Goal: Task Accomplishment & Management: Manage account settings

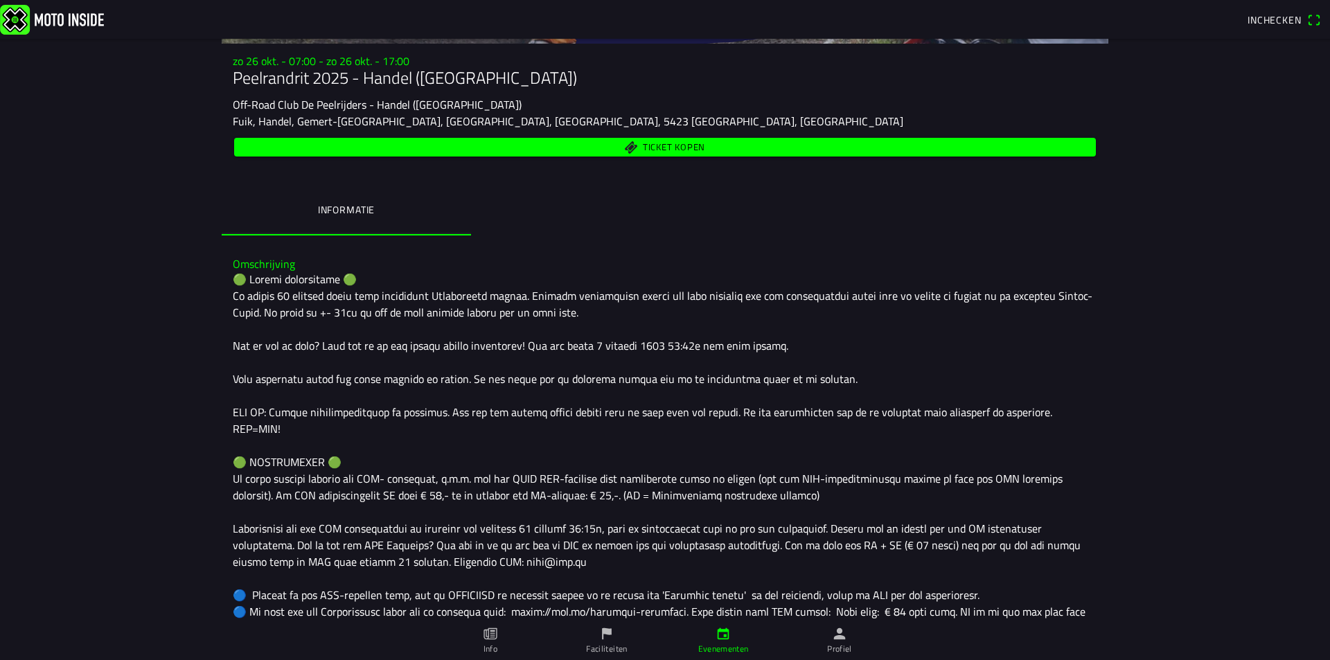
scroll to position [208, 0]
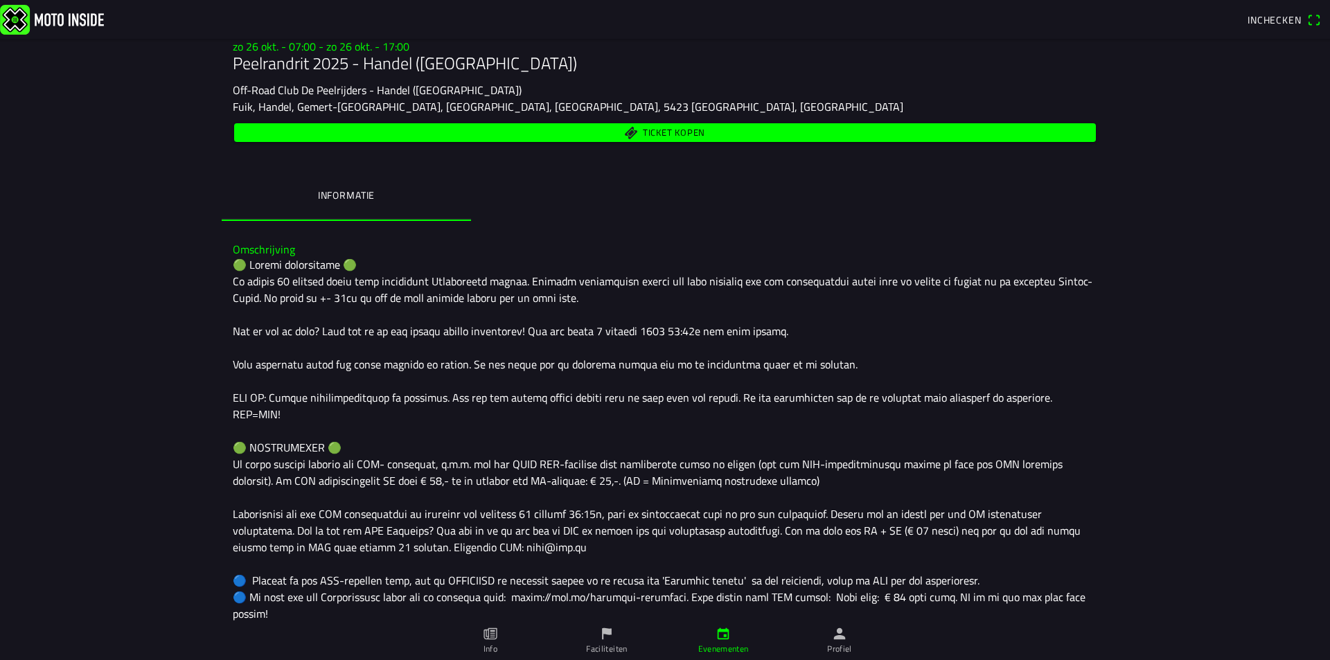
click at [619, 123] on span "Ticket kopen" at bounding box center [665, 132] width 846 height 19
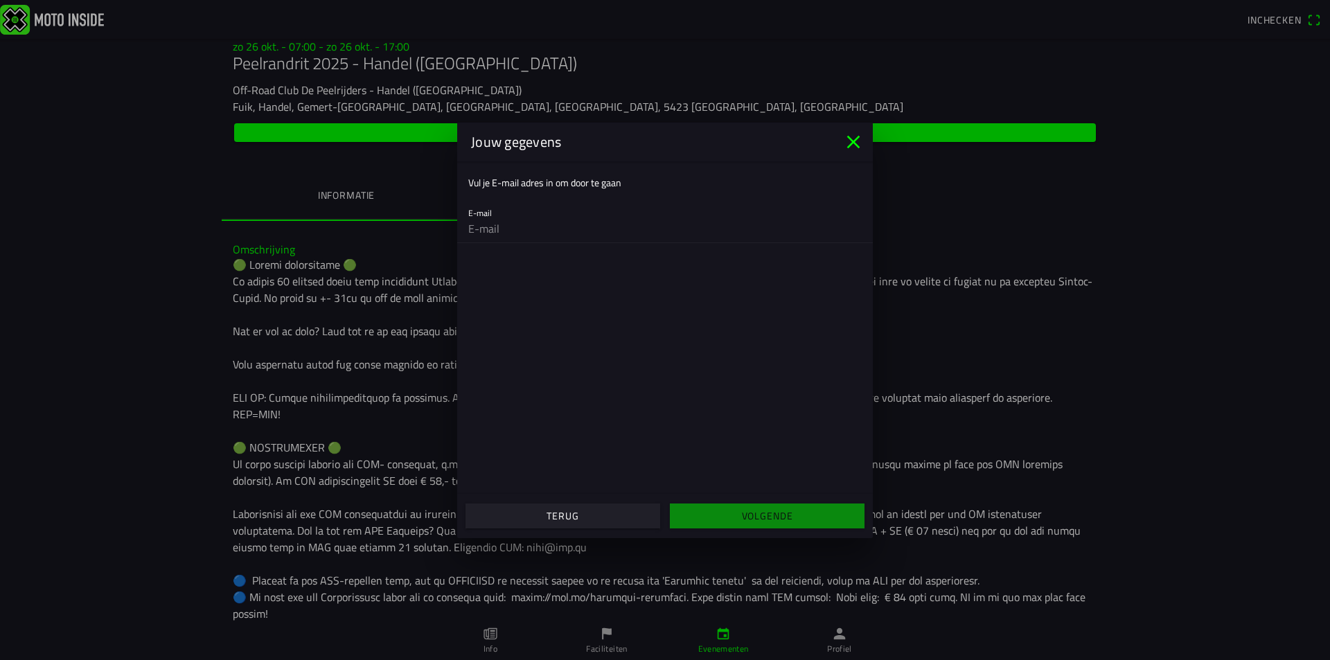
click at [541, 238] on input "email" at bounding box center [664, 229] width 393 height 28
type input "nick@heijtingmilieuservice.nl"
click at [682, 518] on span "Volgende" at bounding box center [766, 516] width 173 height 25
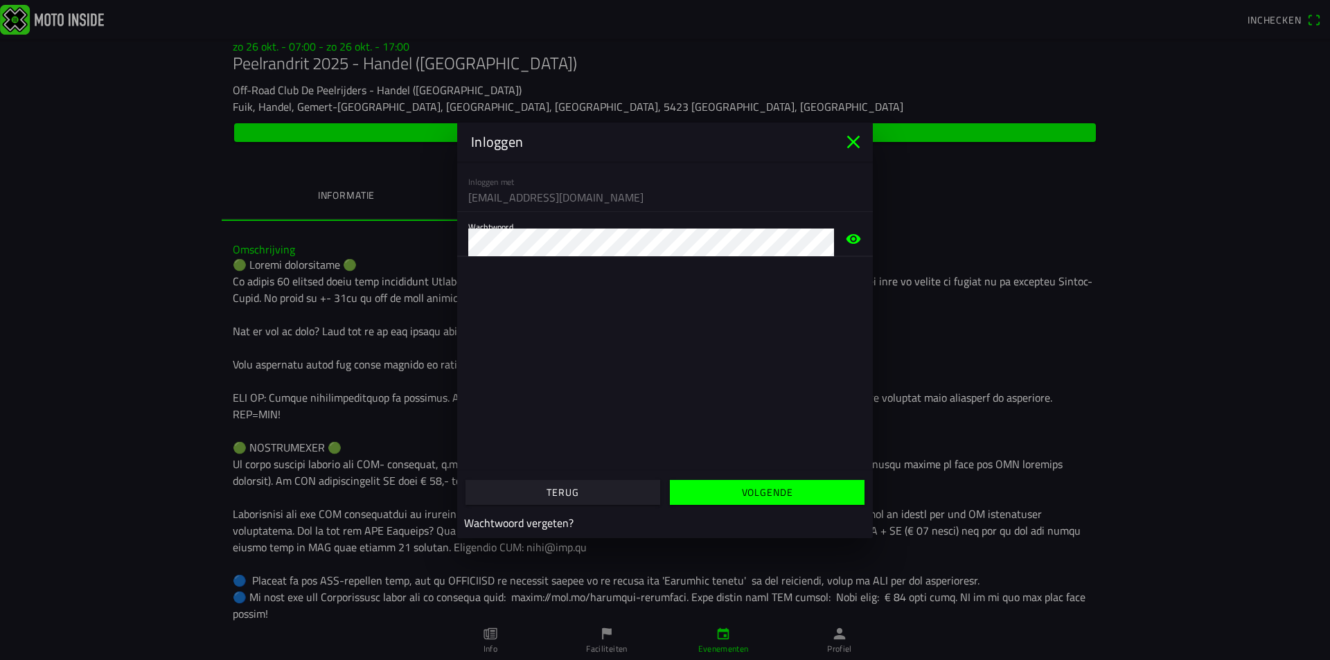
click at [735, 496] on span "Volgende" at bounding box center [766, 492] width 173 height 25
click at [357, 241] on ion-modal "Inloggen Inloggen met nick@heijtingmilieuservice.nl Wachtwoord Verkeerde inlogg…" at bounding box center [665, 330] width 1330 height 660
click at [687, 492] on span "button" at bounding box center [766, 492] width 173 height 25
click at [855, 135] on icon "close" at bounding box center [853, 142] width 22 height 22
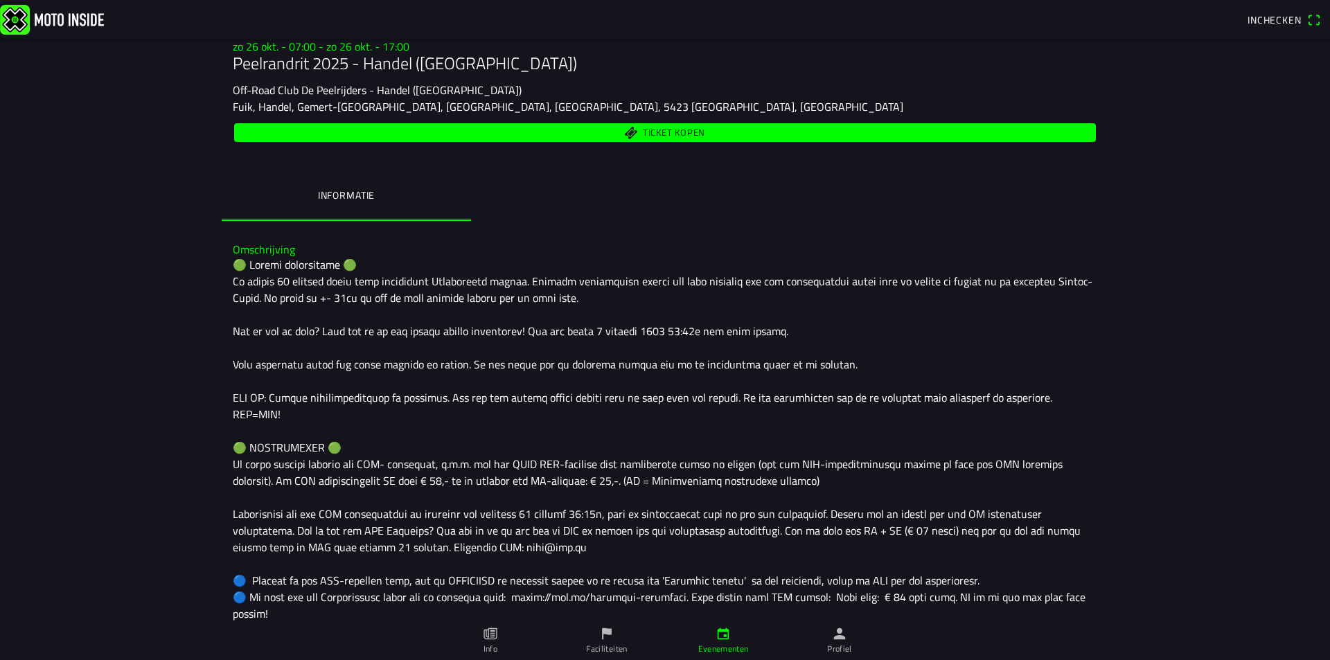
drag, startPoint x: 578, startPoint y: 479, endPoint x: 583, endPoint y: 473, distance: 8.3
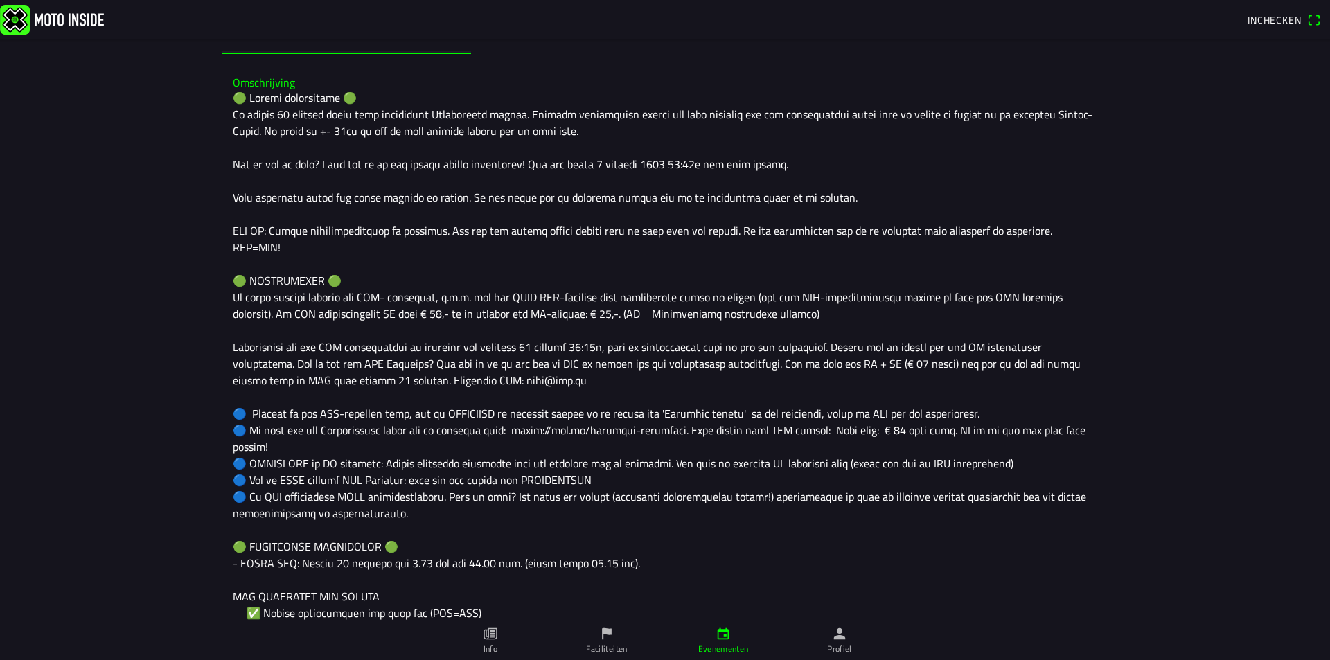
scroll to position [485, 0]
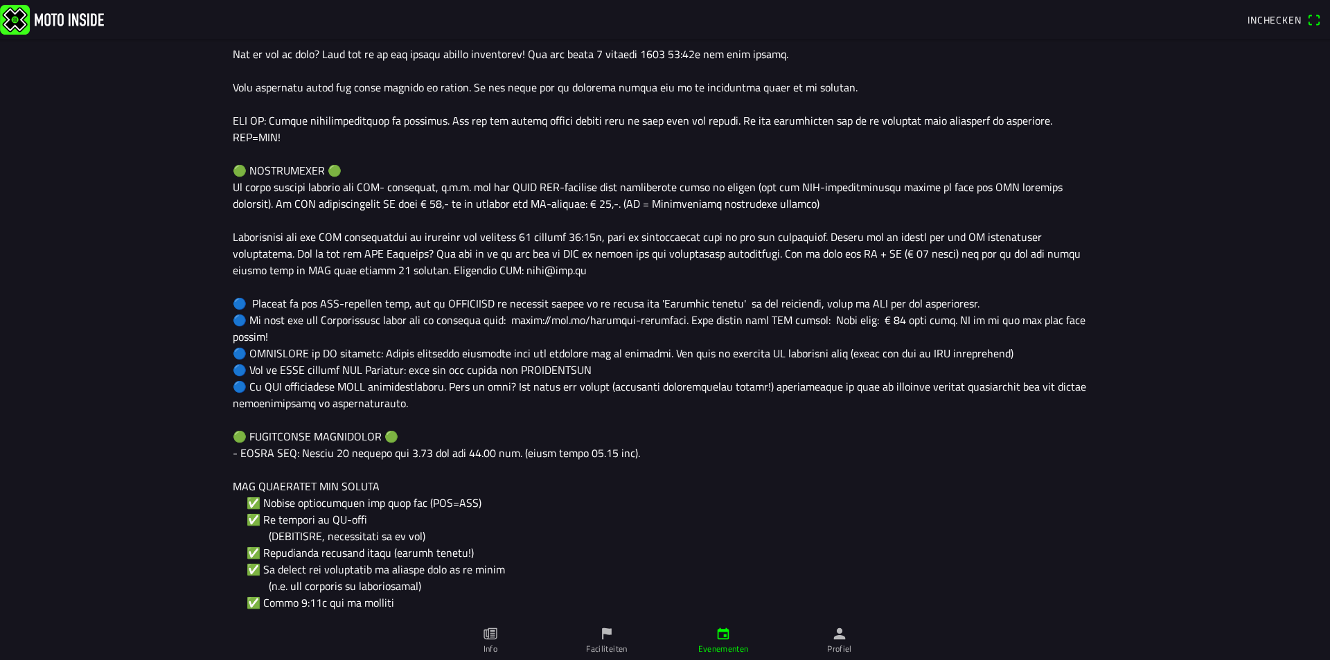
click at [828, 644] on ion-label "Profiel" at bounding box center [839, 649] width 25 height 12
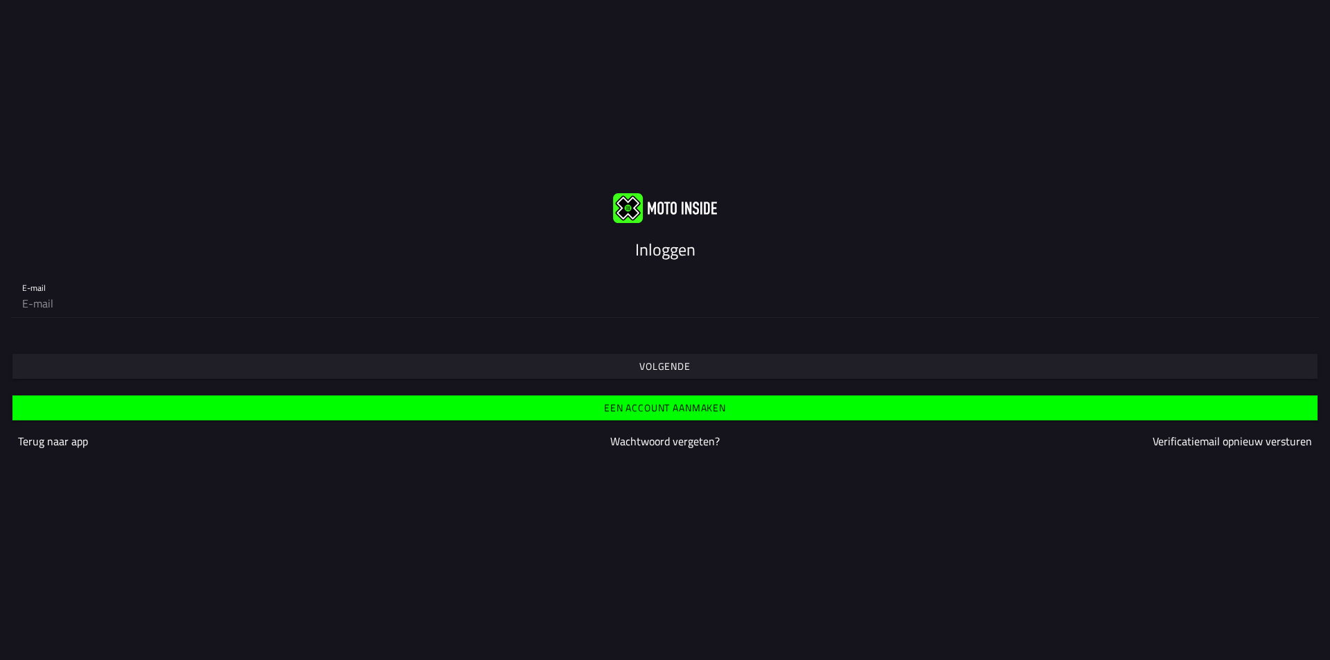
click at [0, 0] on slot "Wachtwoord vergeten?" at bounding box center [0, 0] width 0 height 0
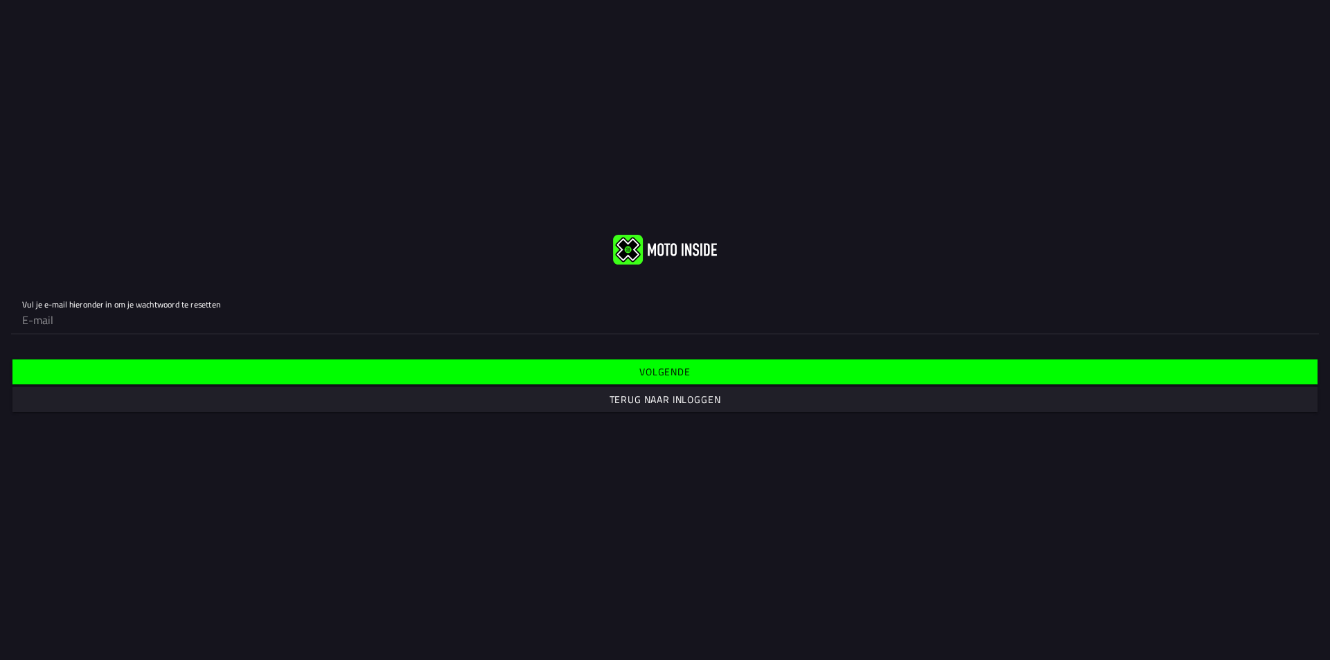
click at [450, 308] on input "email" at bounding box center [665, 320] width 1286 height 28
type input "nick@heijtingmilieuservice.nl"
click at [467, 373] on span "Volgende" at bounding box center [665, 372] width 1284 height 25
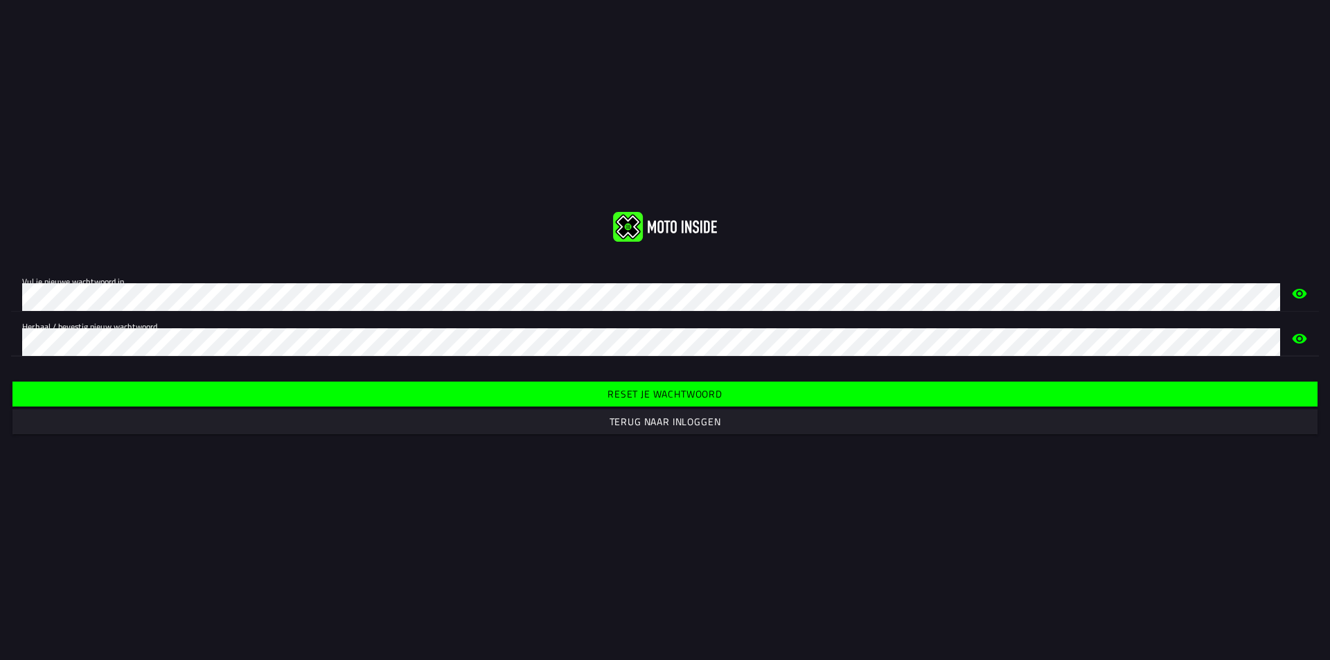
click at [499, 396] on span "Reset je wachtwoord" at bounding box center [665, 394] width 1284 height 25
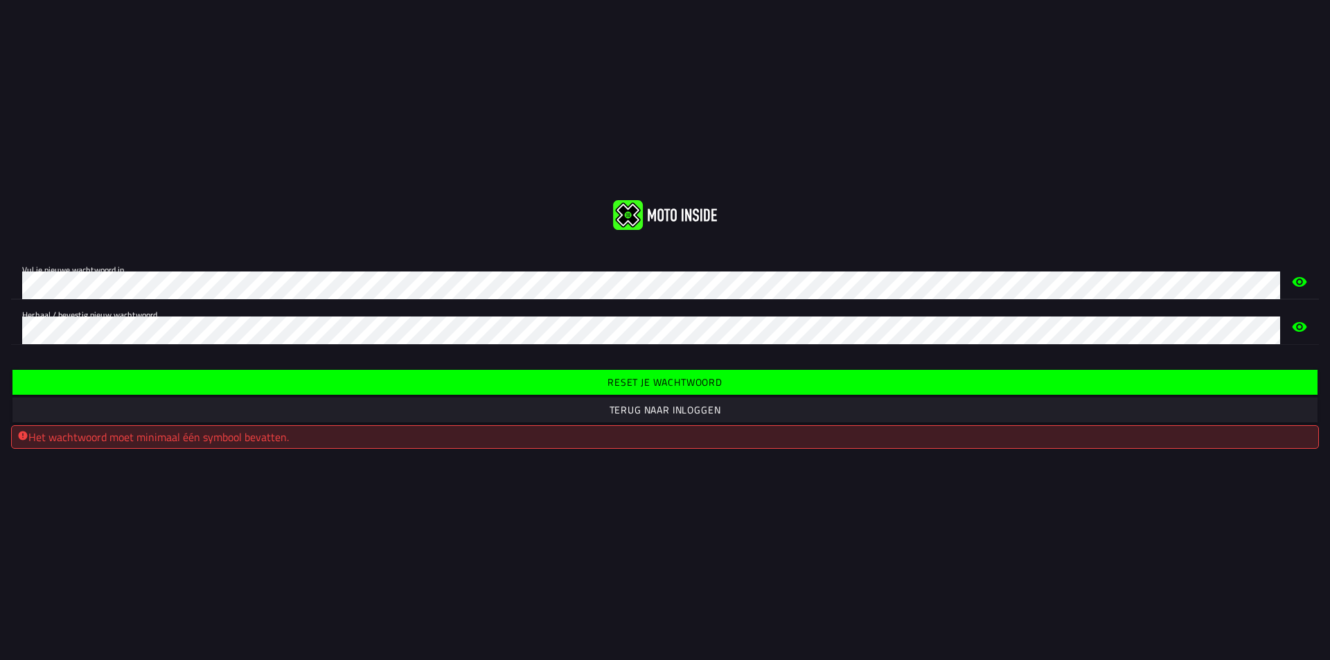
click at [0, 281] on div "Vul je nieuwe wachtwoord in. Herhaal / bevestig nieuw wachtwoord." at bounding box center [665, 300] width 1330 height 112
click at [0, 327] on div "Vul je nieuwe wachtwoord in. Herhaal / bevestig nieuw wachtwoord." at bounding box center [665, 300] width 1330 height 112
click at [532, 388] on span "Reset je wachtwoord" at bounding box center [665, 382] width 1284 height 25
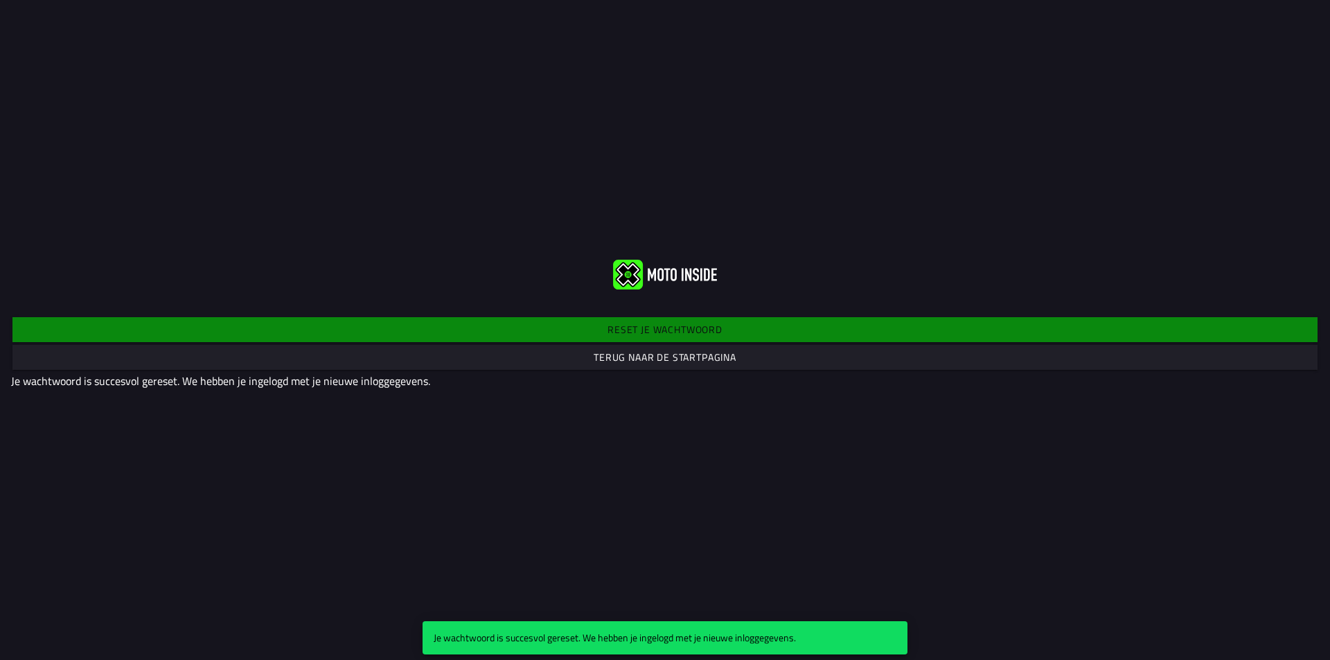
click at [583, 355] on span "Terug naar de startpagina" at bounding box center [665, 357] width 1284 height 25
